Goal: Task Accomplishment & Management: Manage account settings

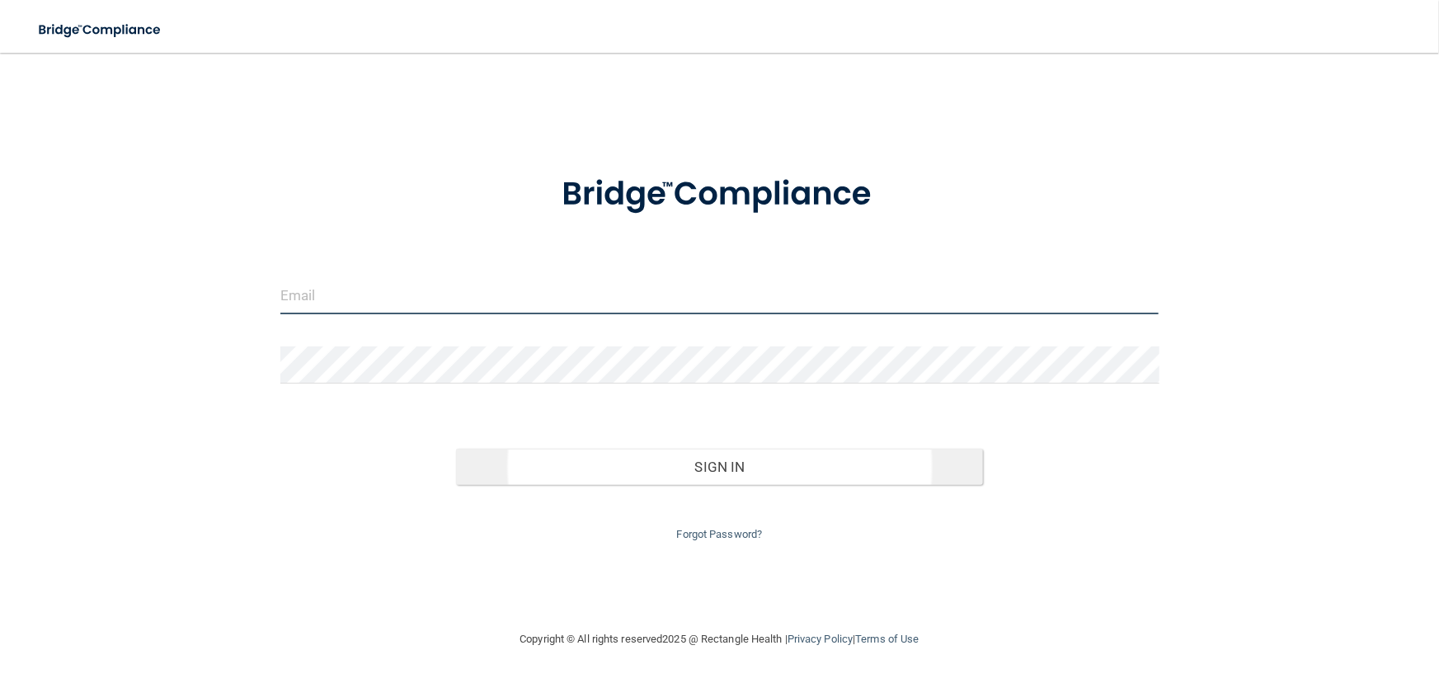
type input "[EMAIL_ADDRESS][DOMAIN_NAME]"
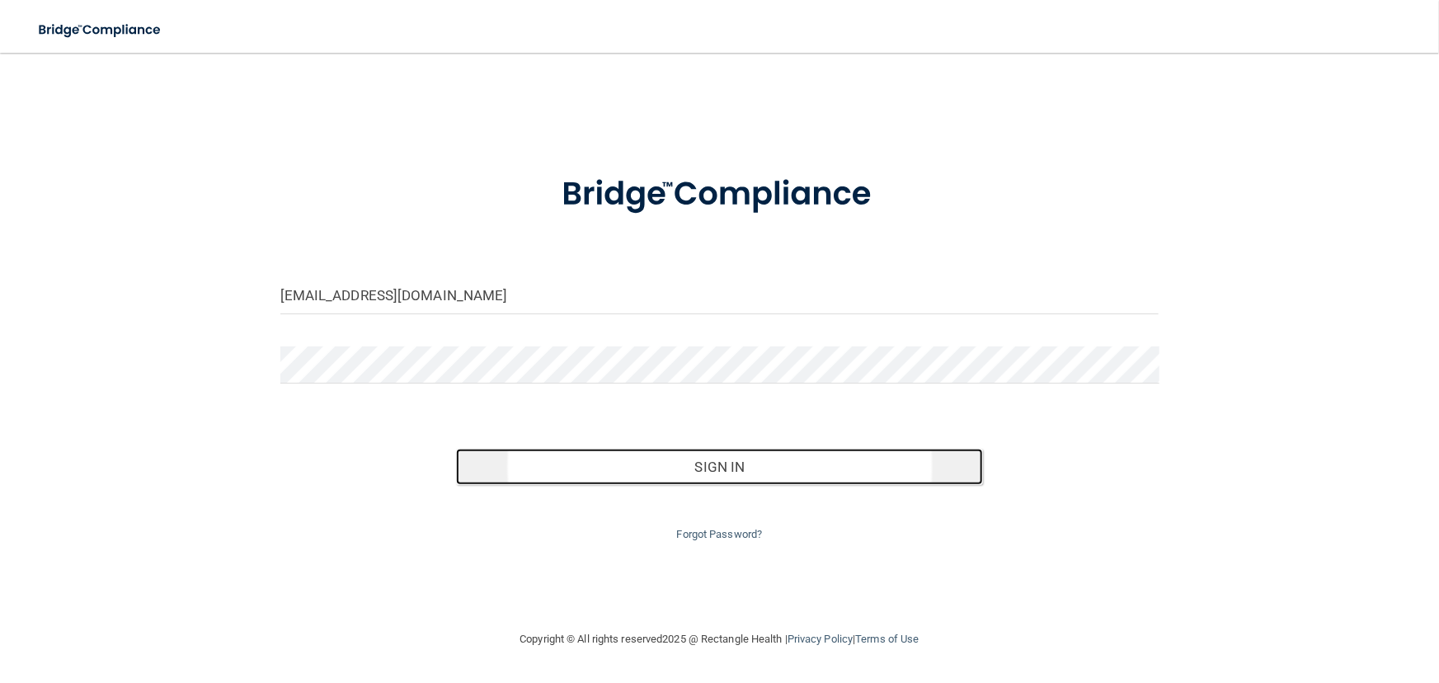
click at [744, 471] on button "Sign In" at bounding box center [719, 467] width 527 height 36
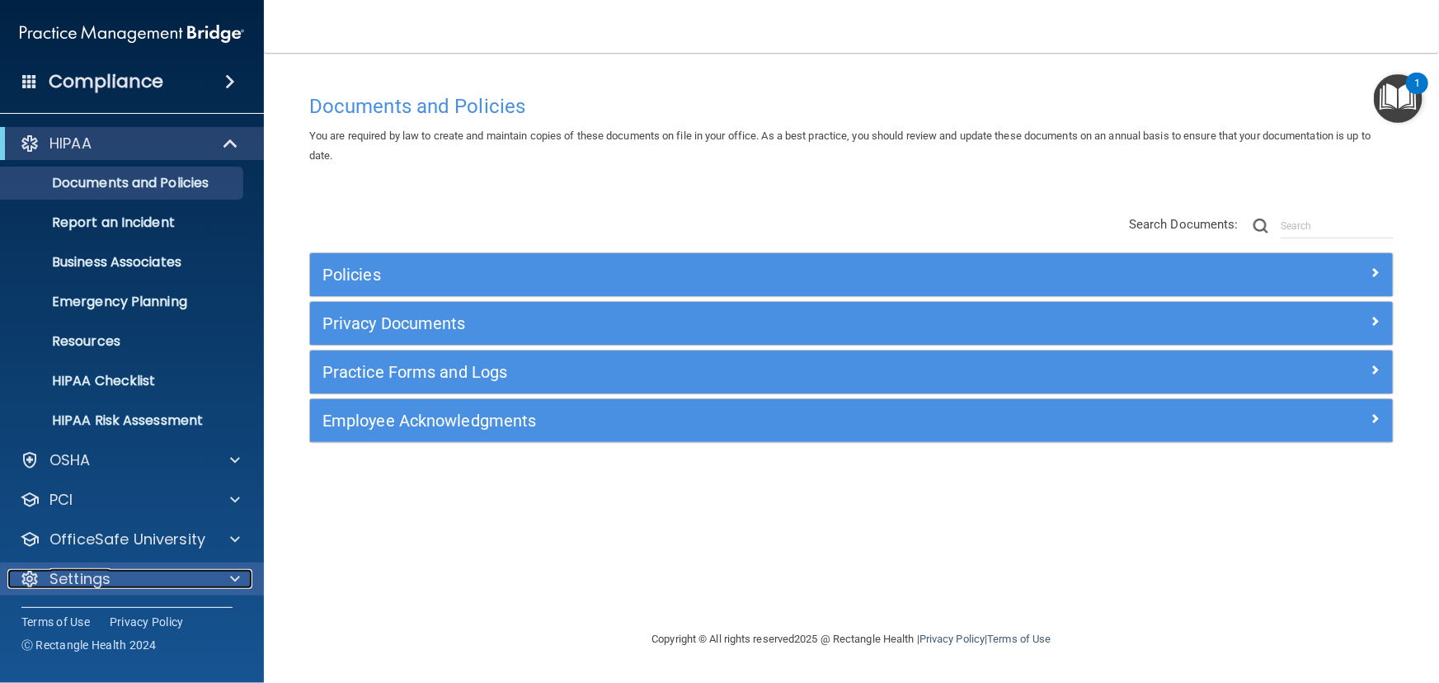
click at [97, 569] on p "Settings" at bounding box center [79, 579] width 61 height 20
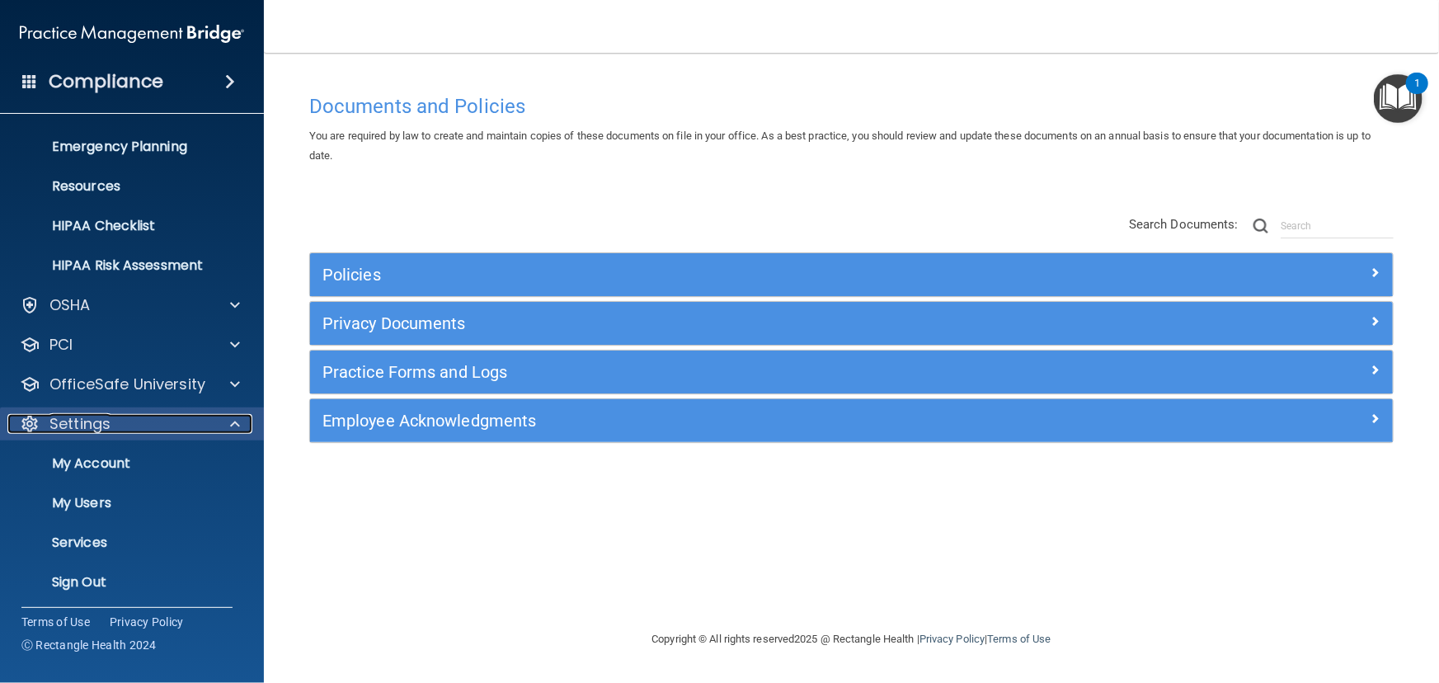
scroll to position [158, 0]
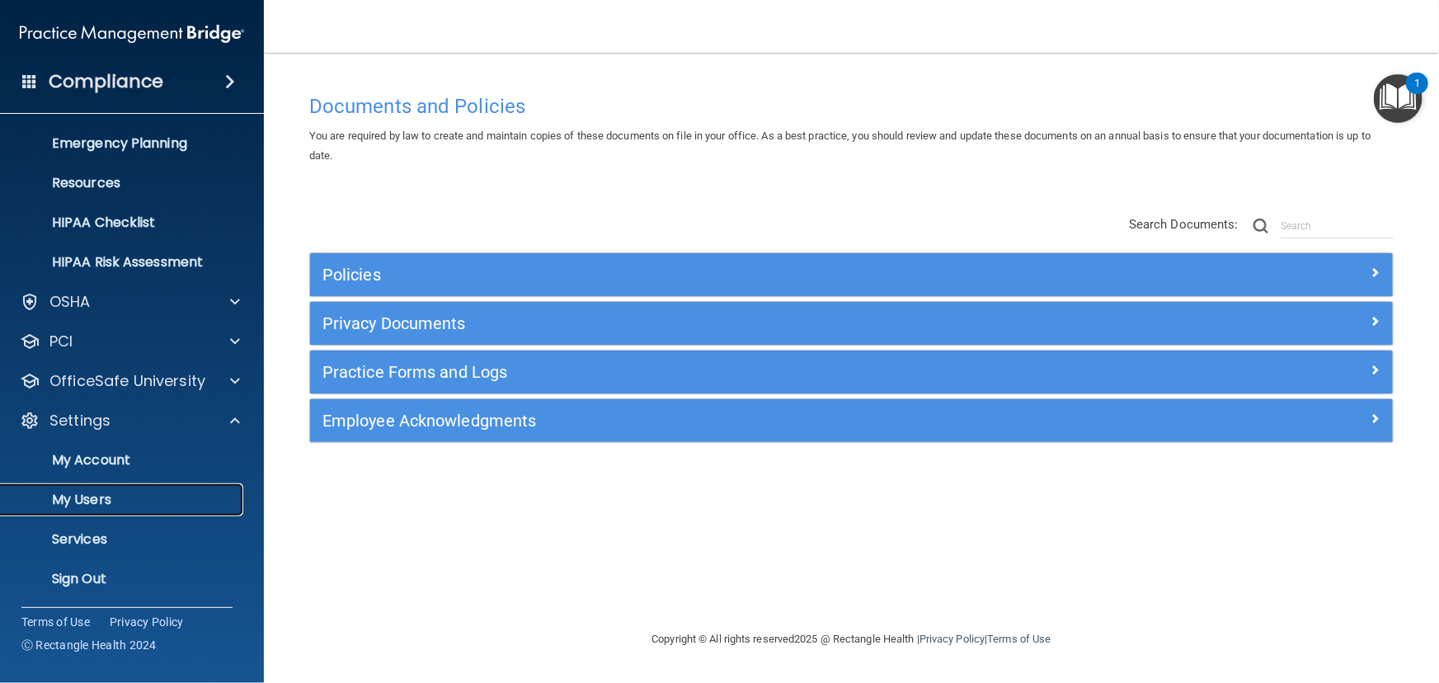
click at [80, 488] on link "My Users" at bounding box center [114, 499] width 260 height 33
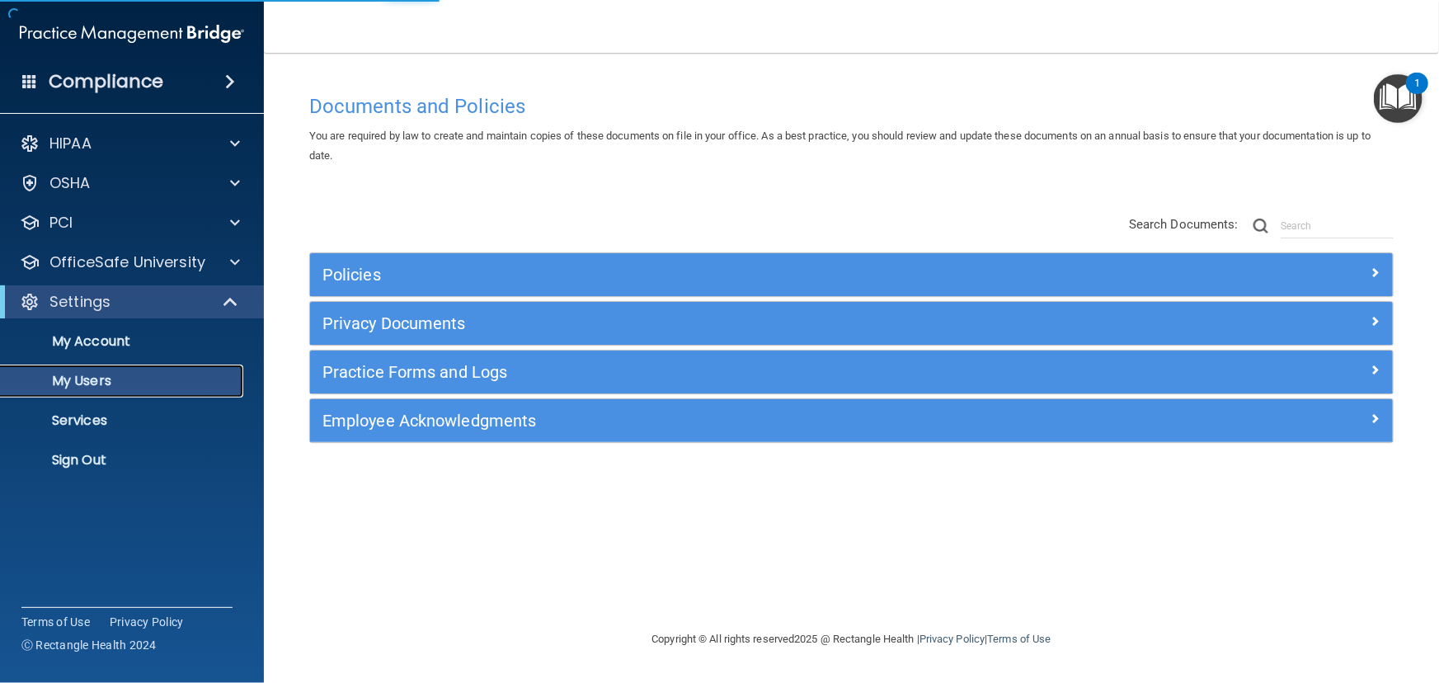
select select "20"
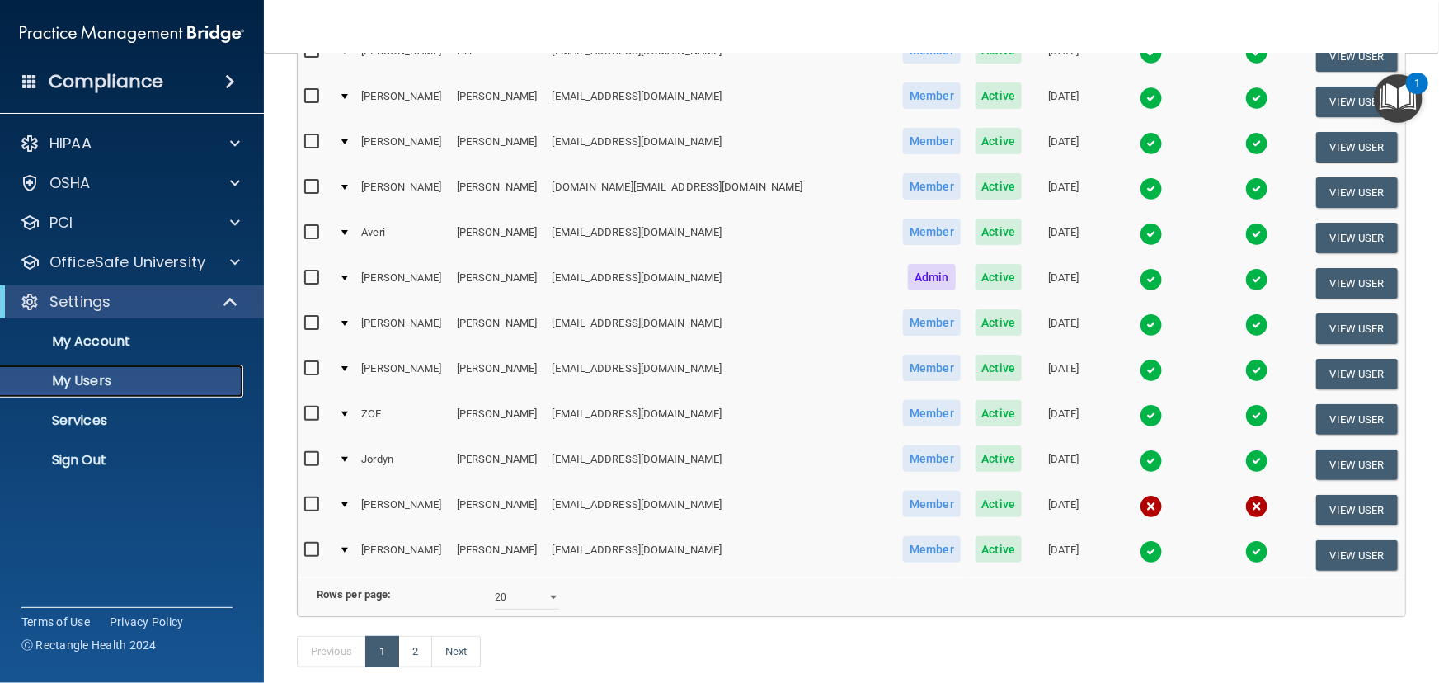
scroll to position [600, 0]
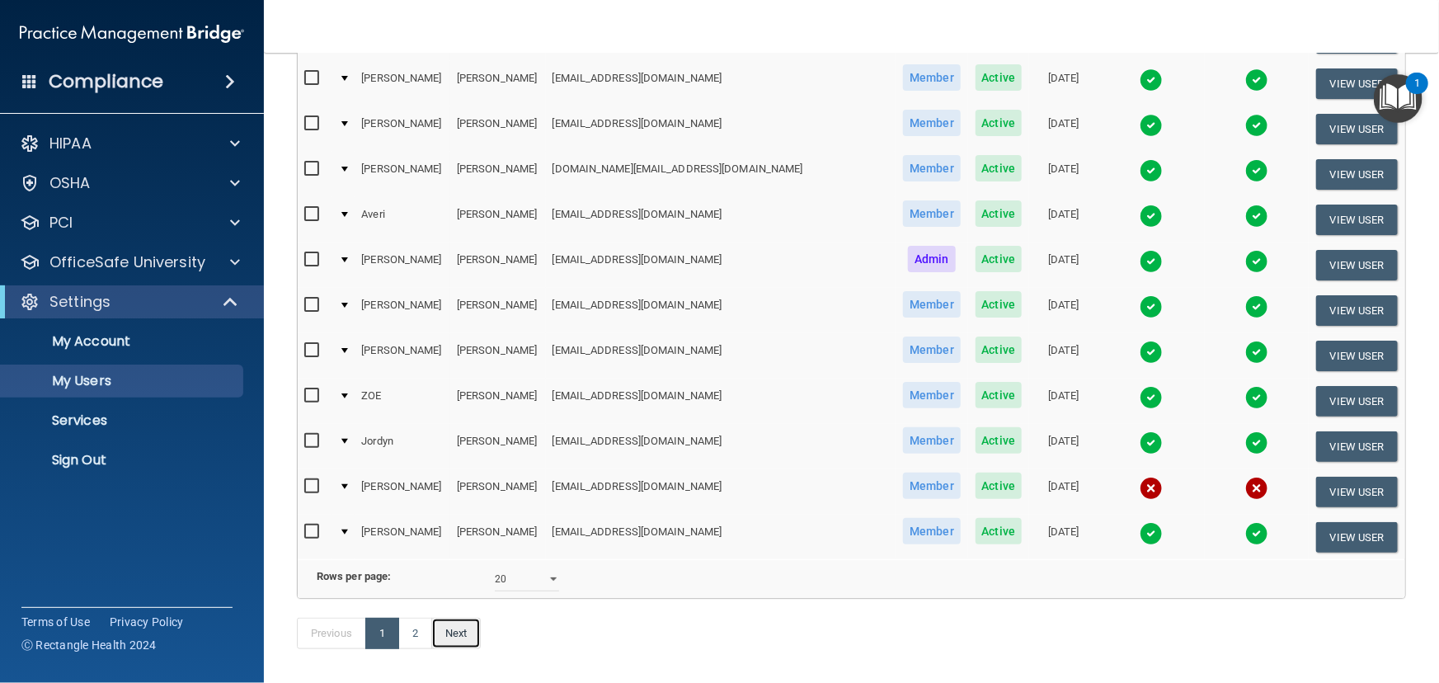
click at [454, 649] on link "Next" at bounding box center [455, 633] width 49 height 31
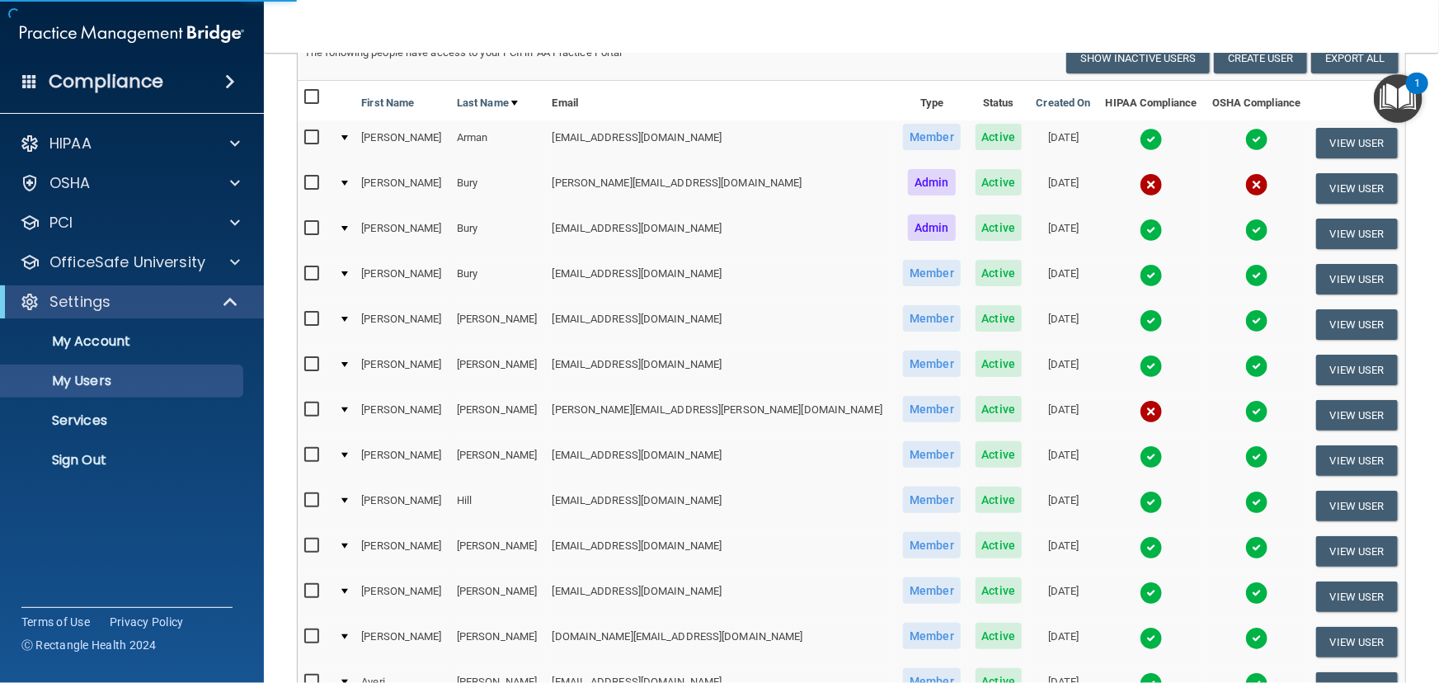
select select "20"
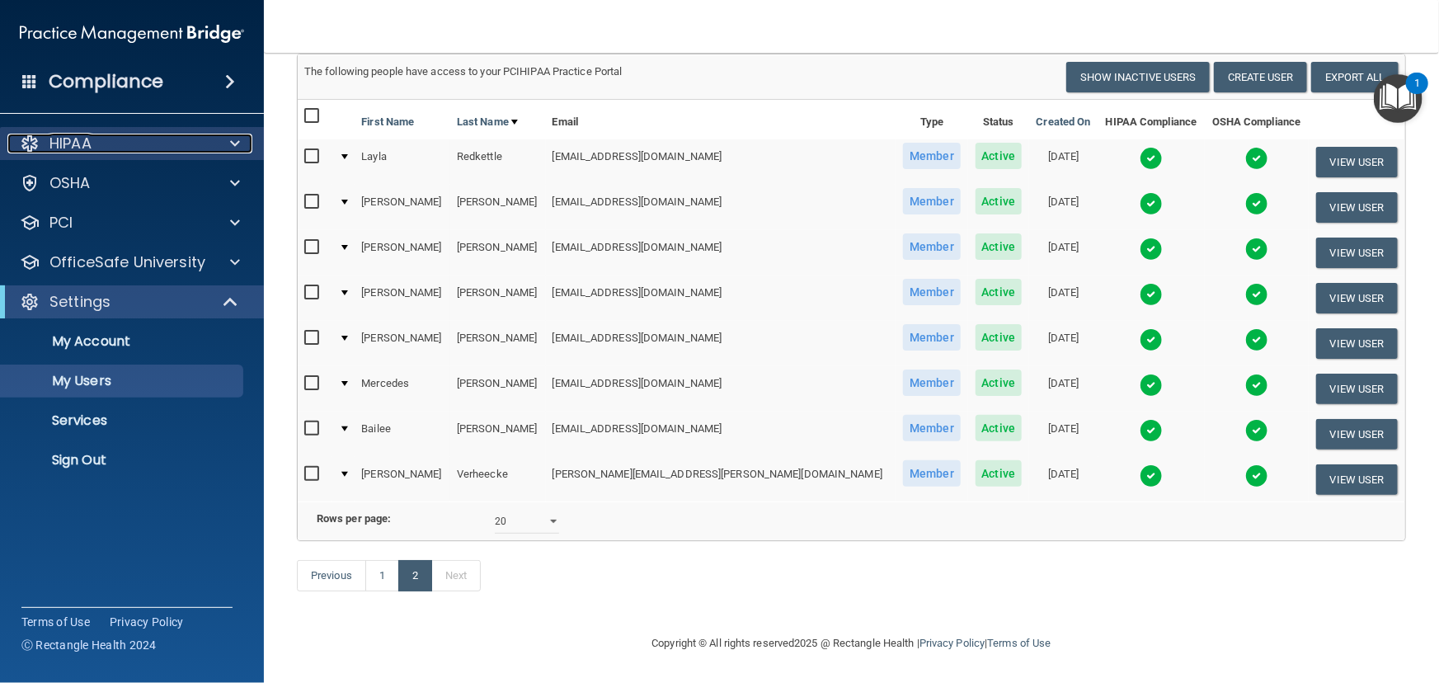
click at [237, 135] on span at bounding box center [235, 144] width 10 height 20
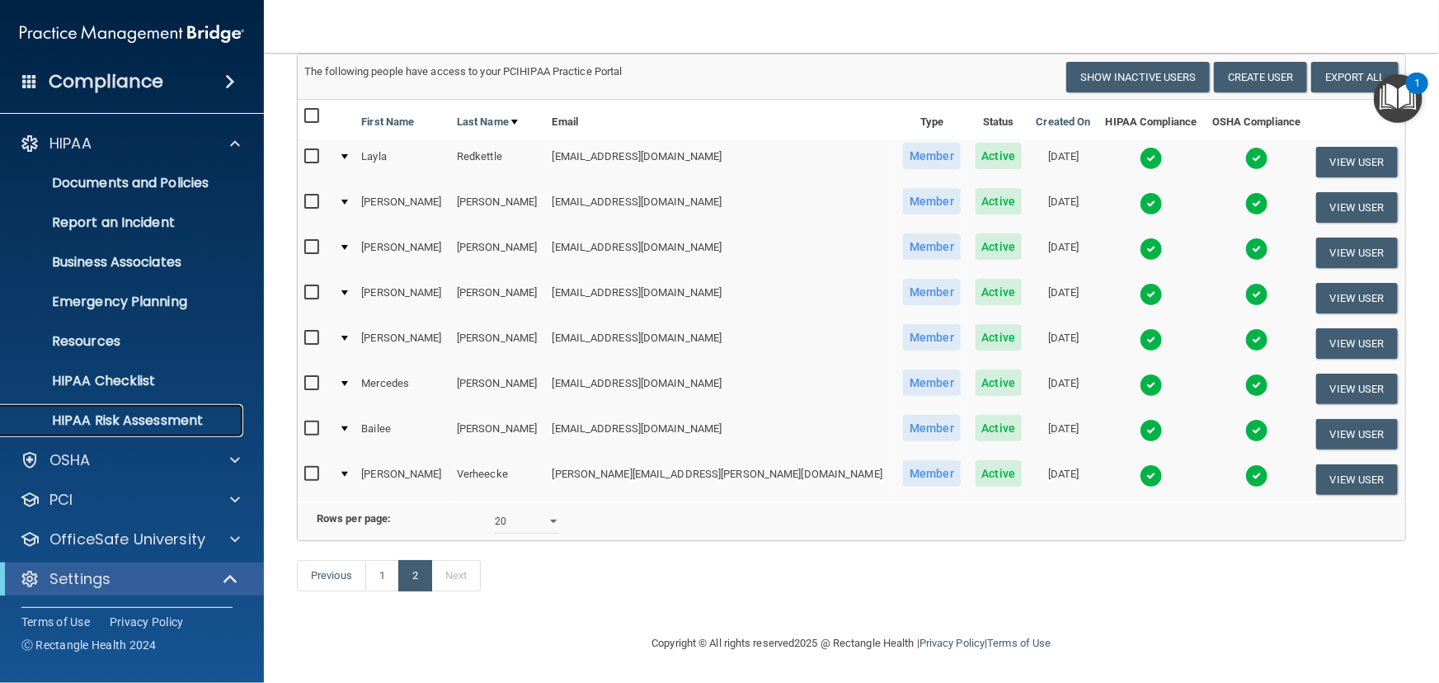
click at [116, 410] on link "HIPAA Risk Assessment" at bounding box center [114, 420] width 260 height 33
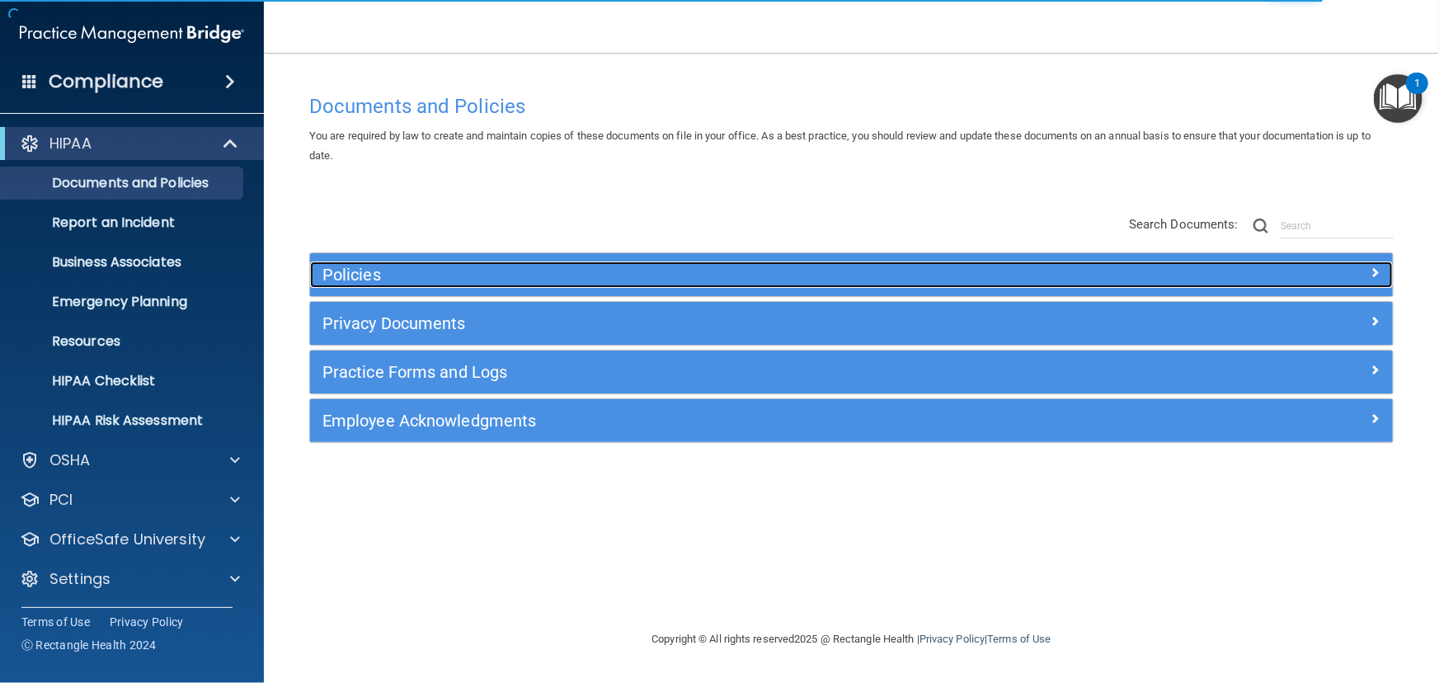
click at [374, 273] on h5 "Policies" at bounding box center [716, 275] width 788 height 18
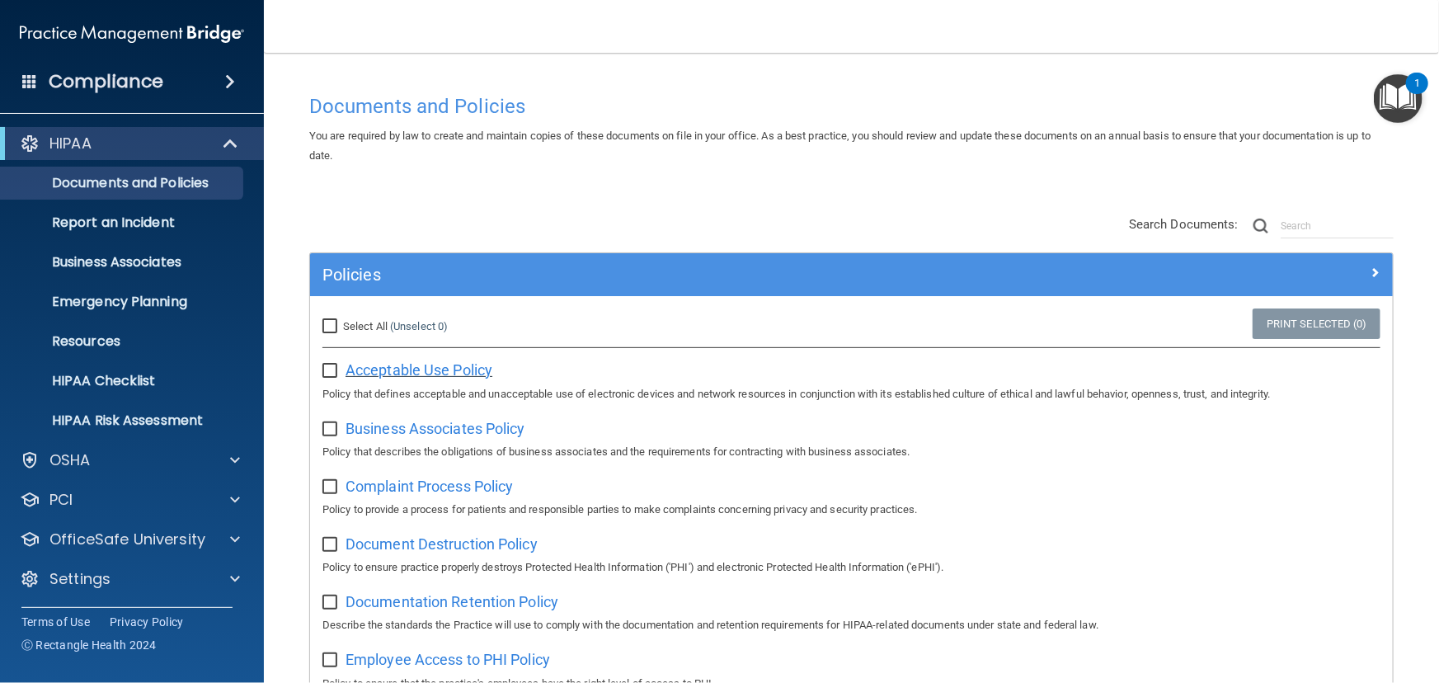
click at [393, 372] on span "Acceptable Use Policy" at bounding box center [419, 369] width 147 height 17
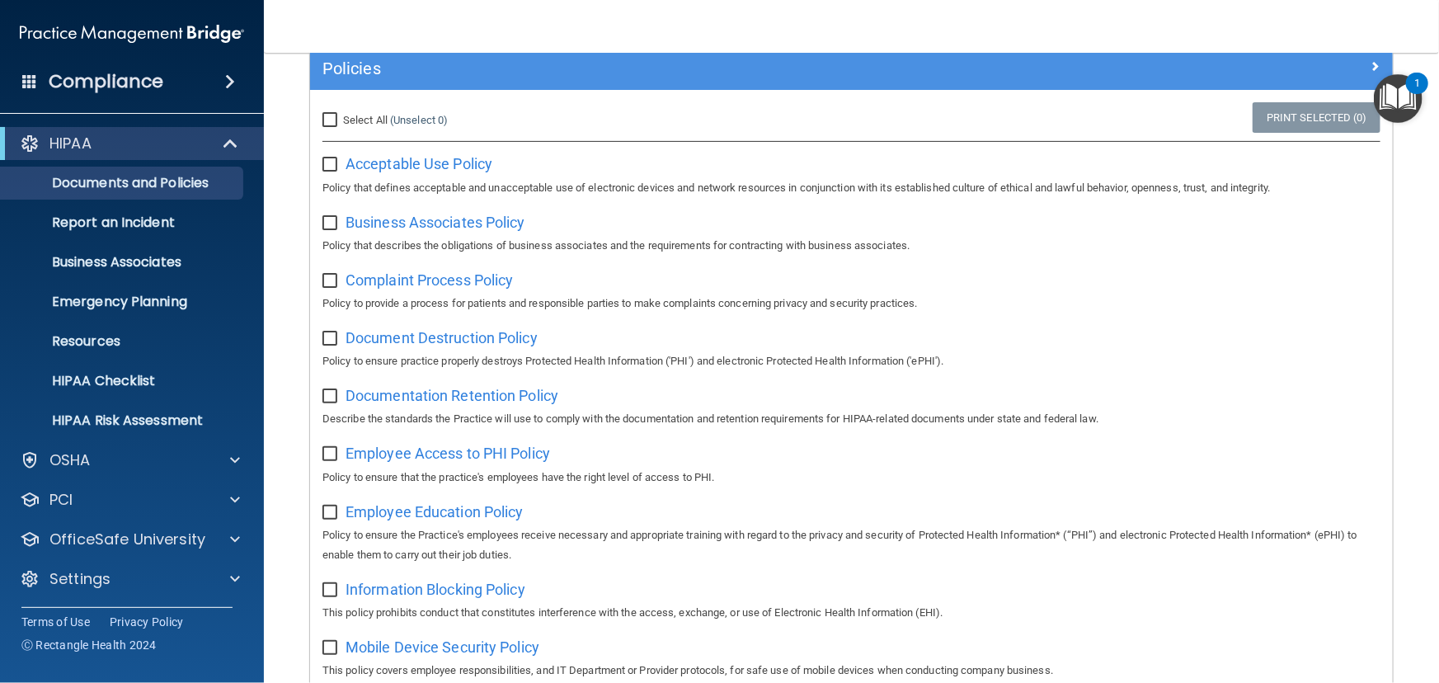
scroll to position [299, 0]
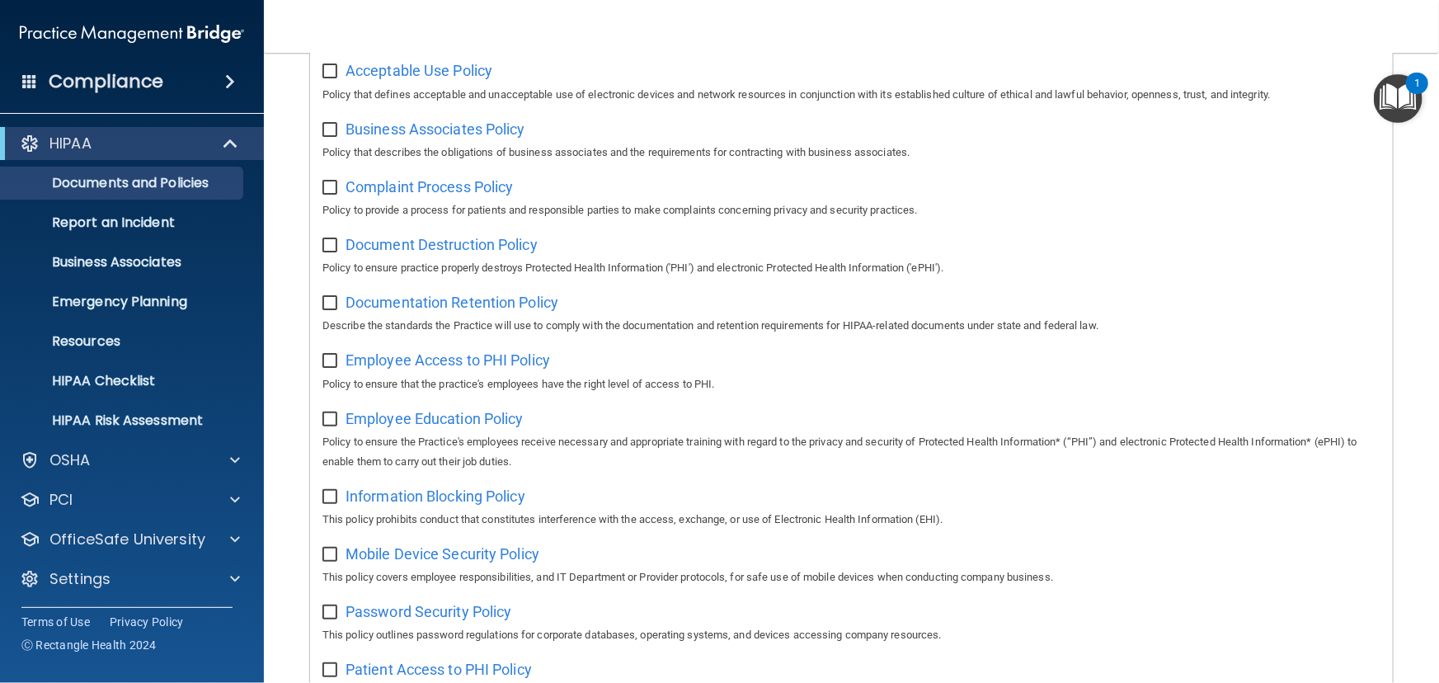
click at [327, 554] on input "checkbox" at bounding box center [331, 554] width 19 height 13
checkbox input "true"
click at [463, 559] on span "Mobile Device Security Policy" at bounding box center [443, 553] width 194 height 17
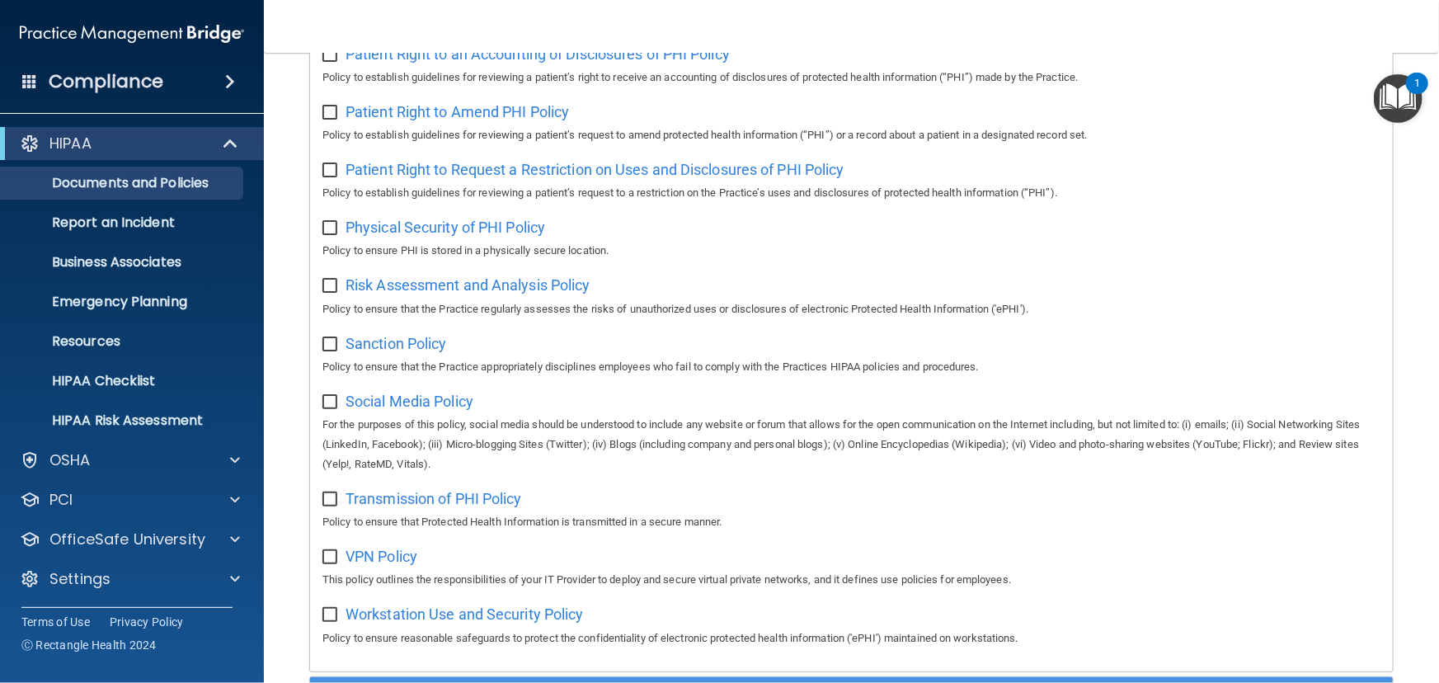
scroll to position [974, 0]
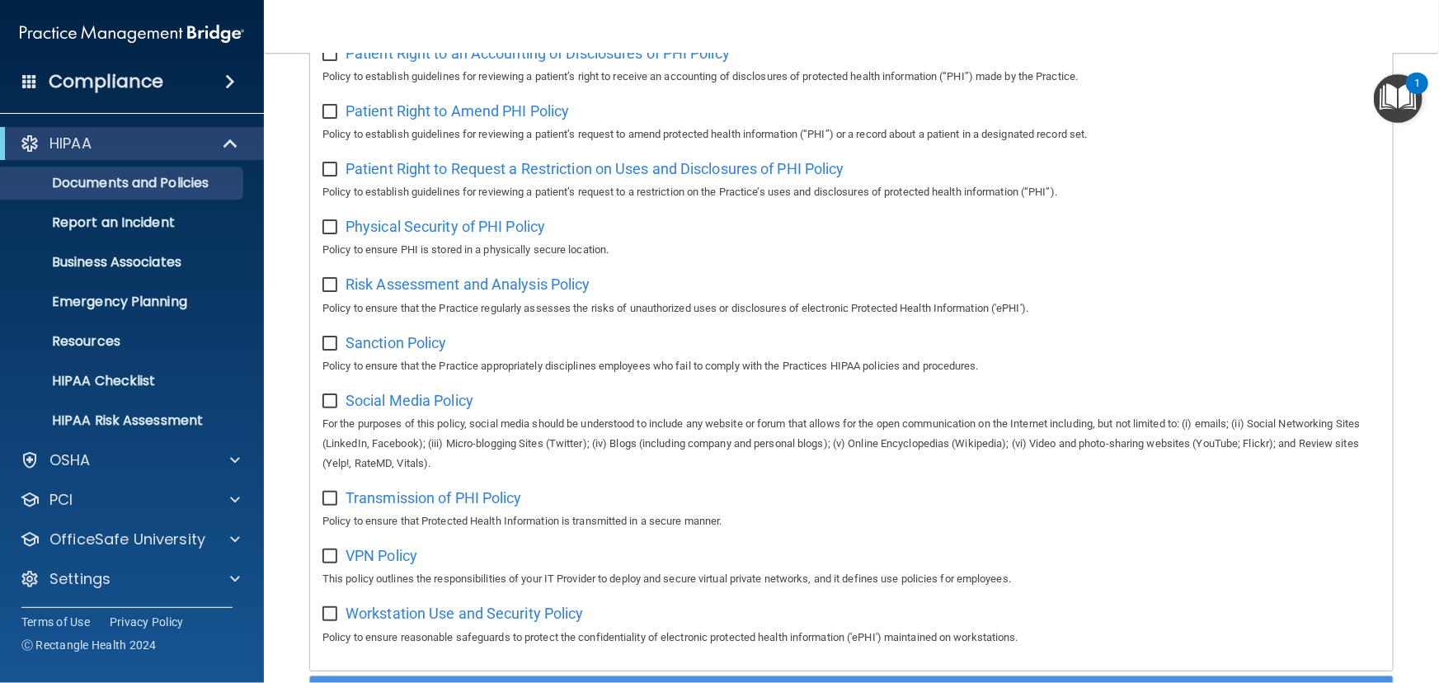
click at [330, 503] on input "checkbox" at bounding box center [331, 498] width 19 height 13
checkbox input "true"
click at [480, 506] on span "Transmission of PHI Policy" at bounding box center [434, 497] width 176 height 17
